Goal: Information Seeking & Learning: Check status

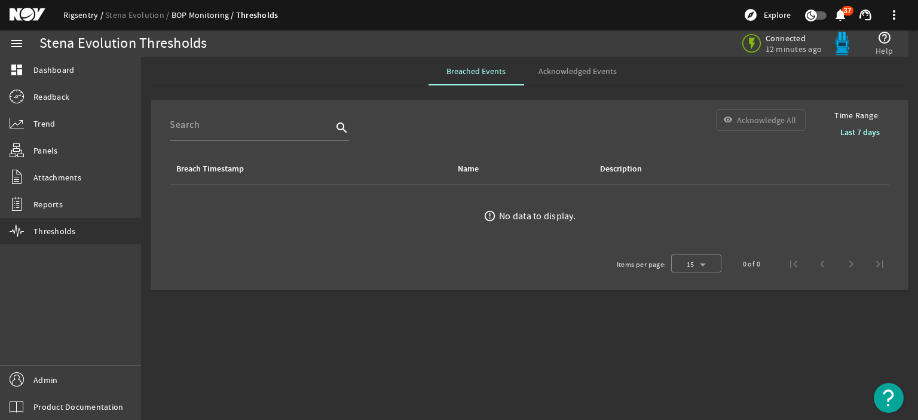
click at [79, 15] on link "Rigsentry" at bounding box center [84, 15] width 42 height 11
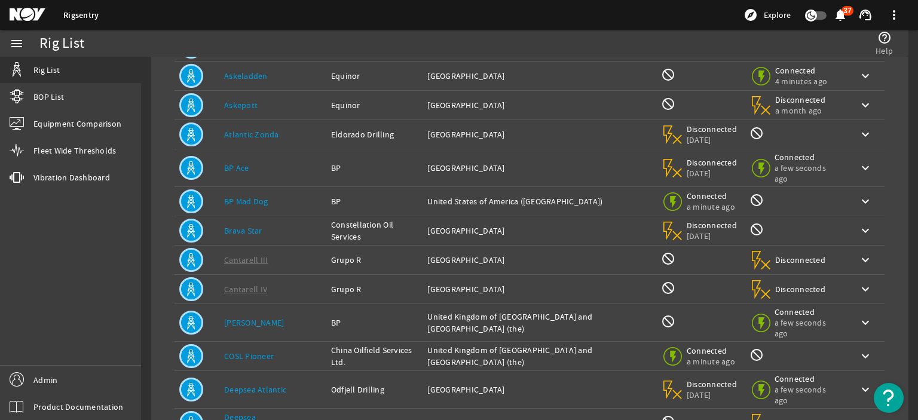
scroll to position [240, 0]
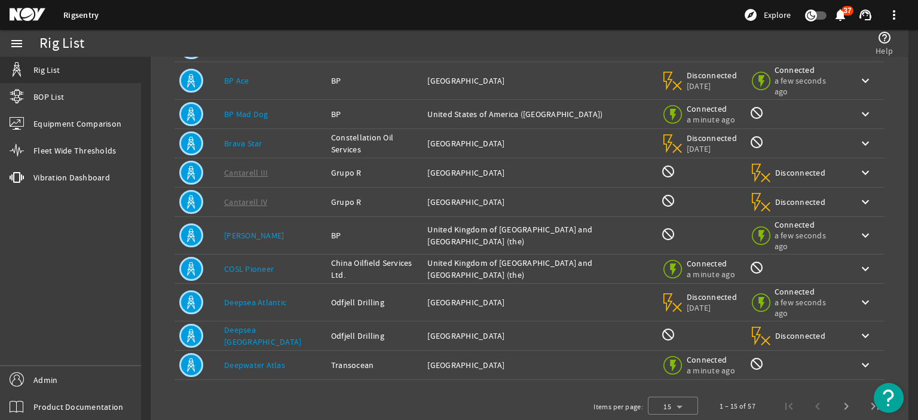
click at [265, 360] on link "Deepwater Atlas" at bounding box center [254, 365] width 61 height 11
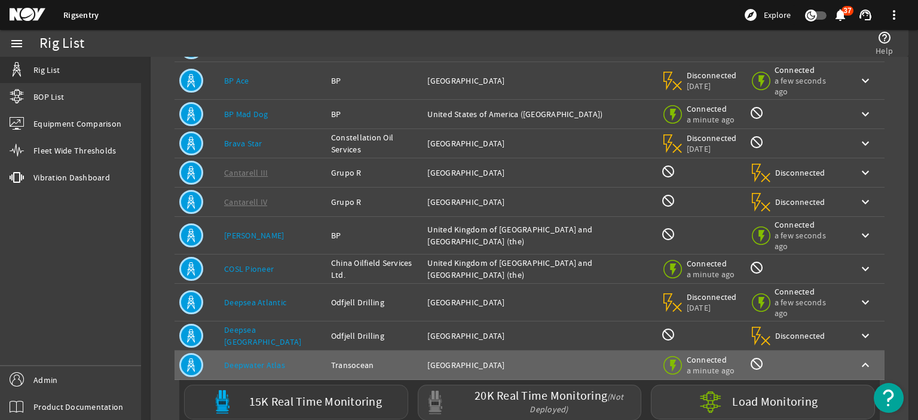
click at [262, 396] on label "15K Real Time Monitoring" at bounding box center [315, 402] width 133 height 13
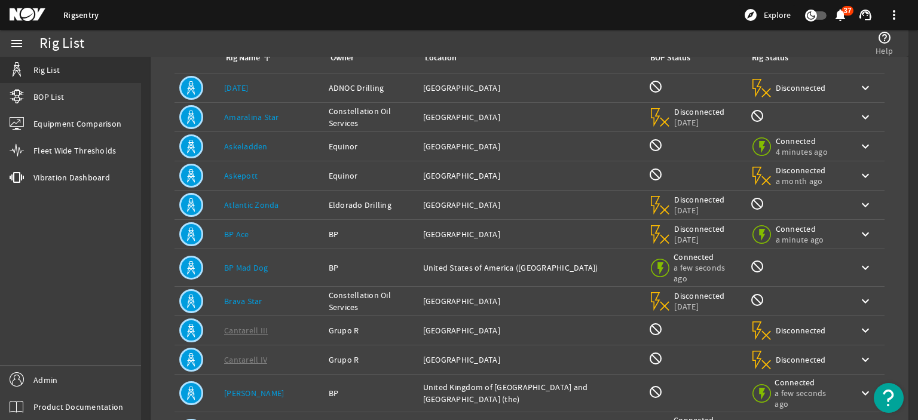
scroll to position [240, 0]
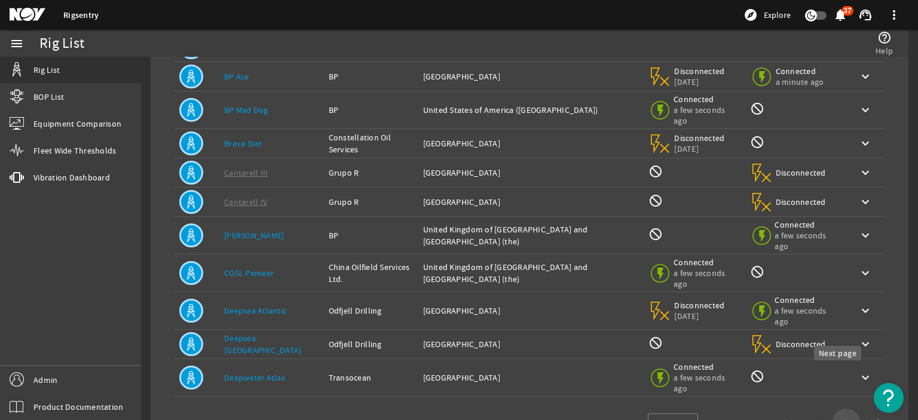
click at [839, 409] on span "Next page" at bounding box center [846, 423] width 29 height 29
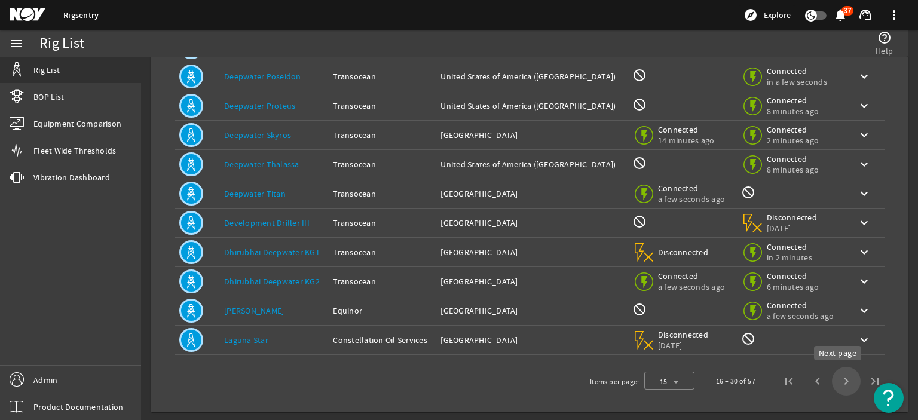
click at [844, 375] on span "Next page" at bounding box center [846, 381] width 29 height 29
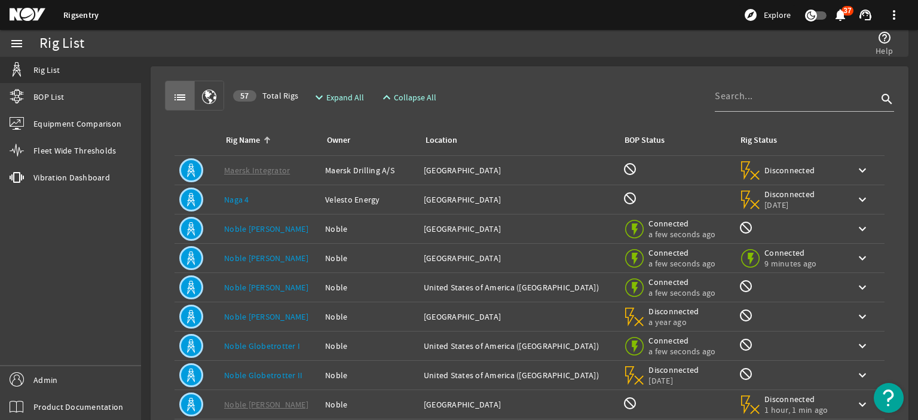
scroll to position [52, 0]
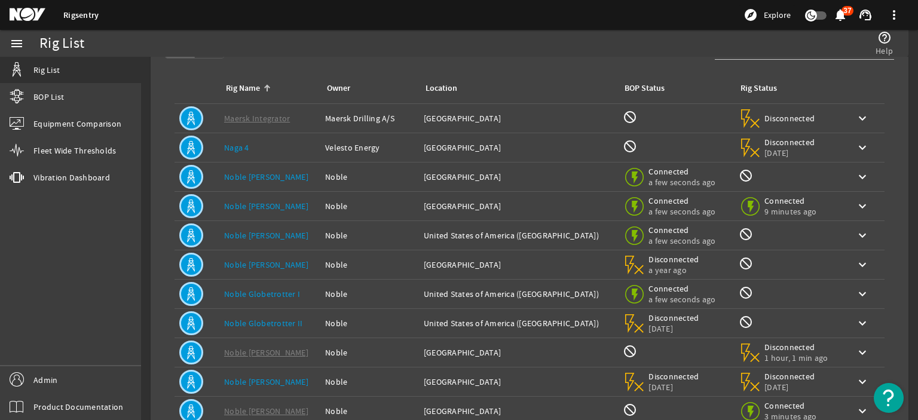
click at [345, 202] on div "Owner: Noble" at bounding box center [369, 206] width 89 height 12
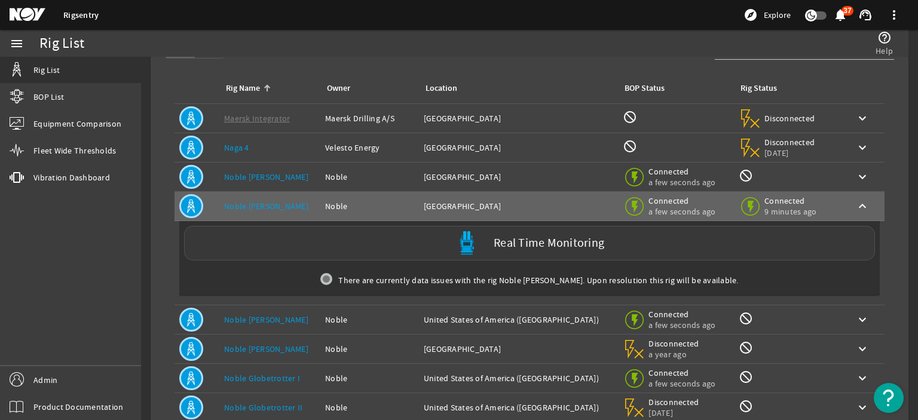
click at [293, 241] on div "Real Time Monitoring" at bounding box center [529, 243] width 691 height 35
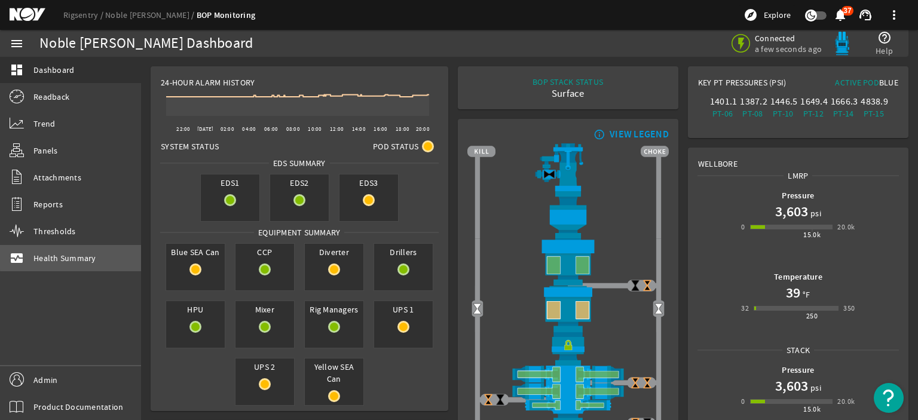
click at [93, 256] on span "Health Summary" at bounding box center [64, 258] width 63 height 12
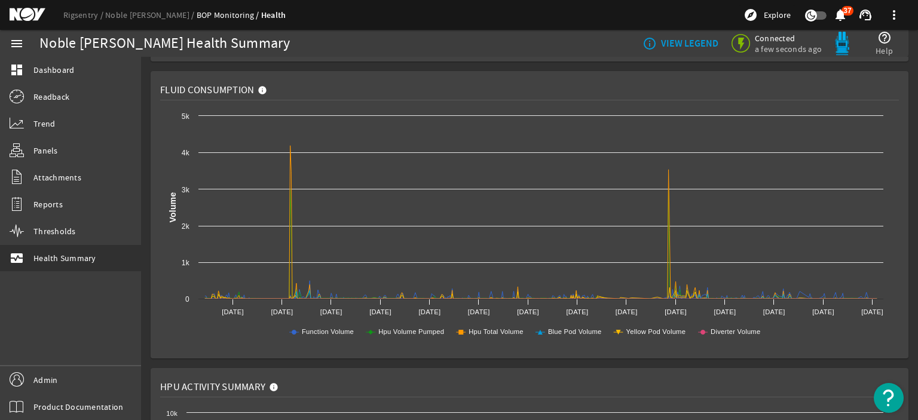
scroll to position [429, 0]
